Goal: Navigation & Orientation: Understand site structure

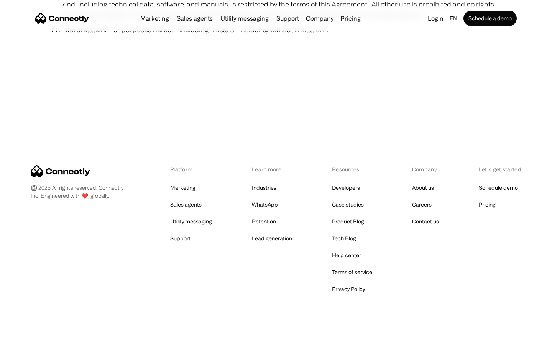
scroll to position [2816, 0]
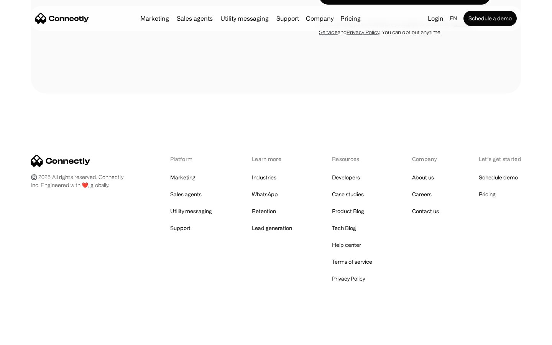
scroll to position [2020, 0]
